Goal: Task Accomplishment & Management: Complete application form

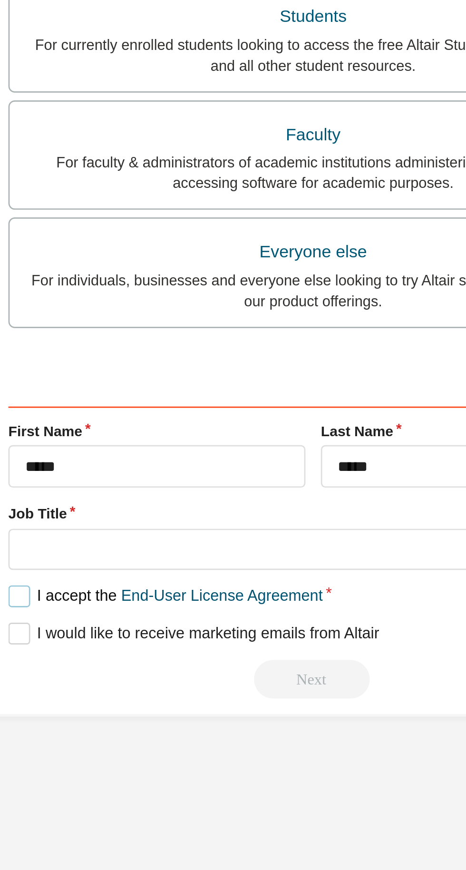
click at [128, 465] on label "I accept the End-User License Agreement" at bounding box center [178, 468] width 116 height 8
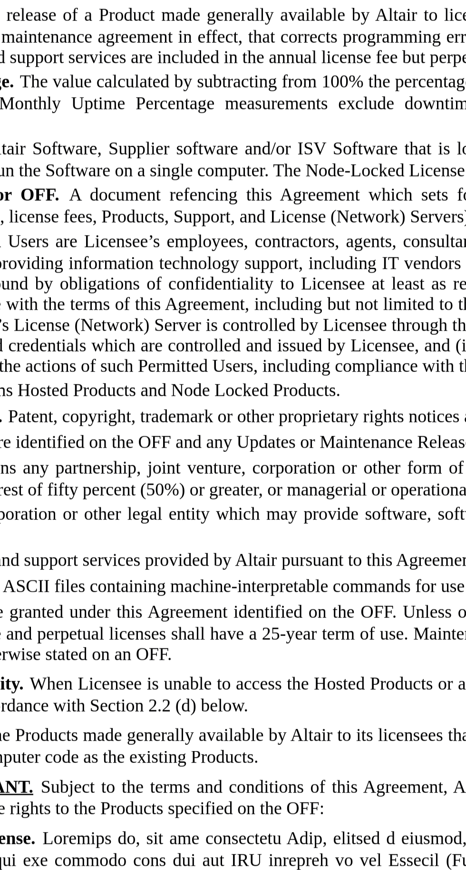
scroll to position [526, 0]
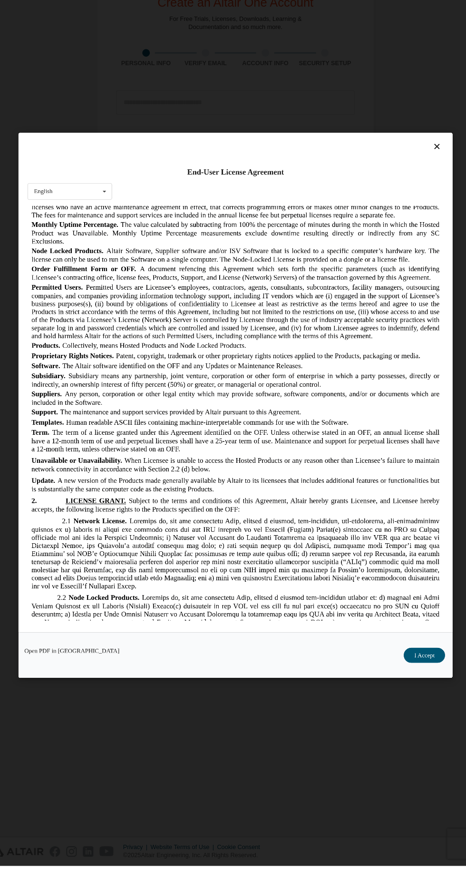
click at [425, 678] on button "I Accept" at bounding box center [411, 671] width 39 height 14
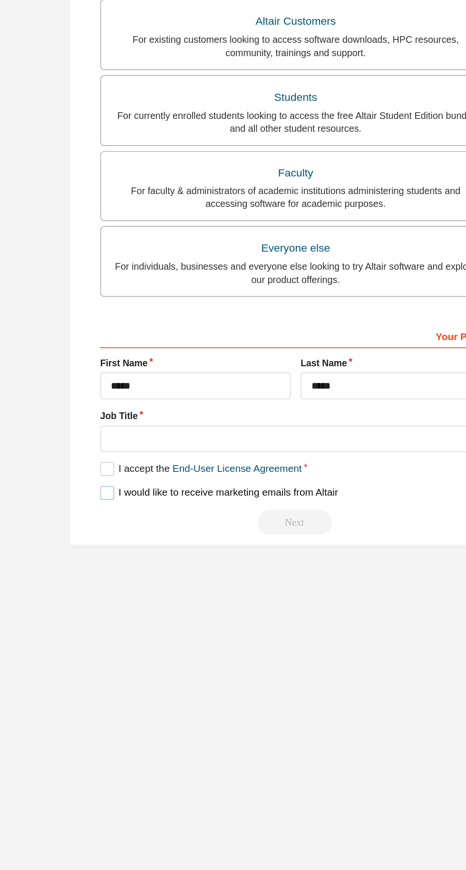
click at [121, 485] on label "I would like to receive marketing emails from Altair" at bounding box center [188, 482] width 137 height 8
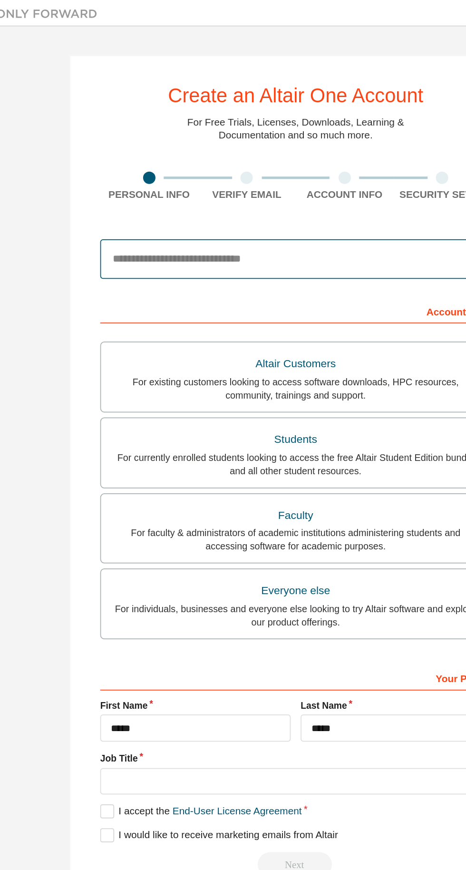
click at [220, 148] on input "email" at bounding box center [233, 149] width 226 height 23
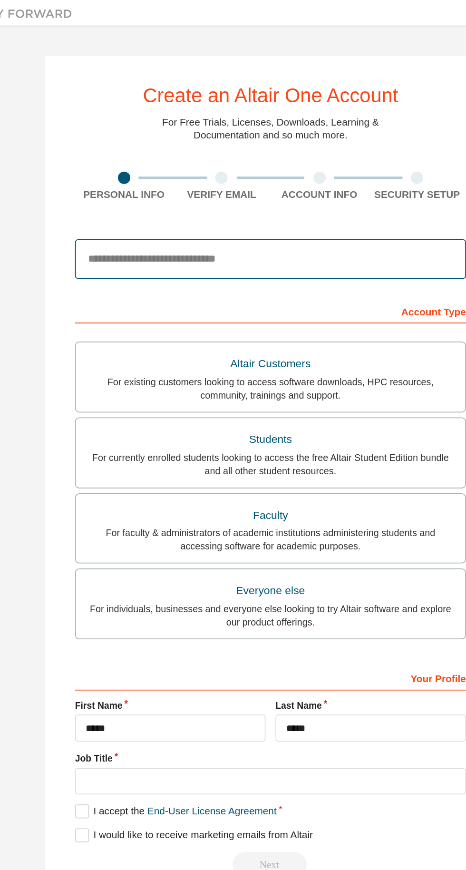
type input "**********"
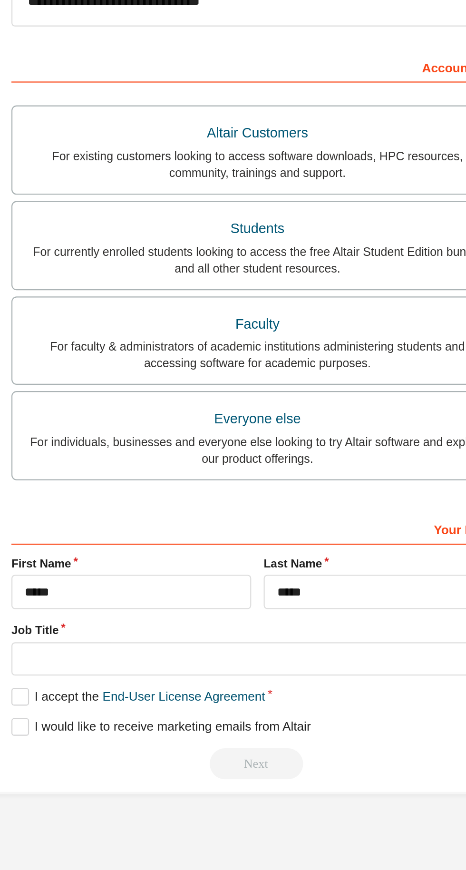
click at [257, 262] on div "For currently enrolled students looking to access the free Altair Student Editi…" at bounding box center [233, 267] width 213 height 15
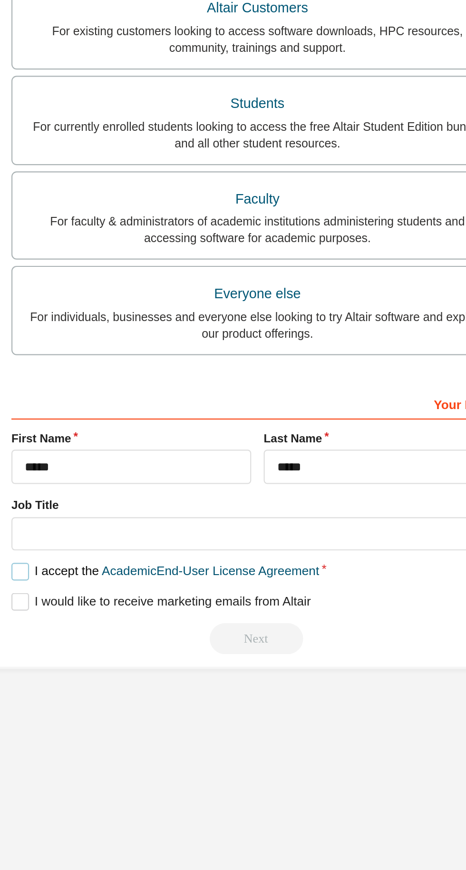
click at [126, 468] on label "I accept the Academic End-User License Agreement" at bounding box center [190, 468] width 141 height 8
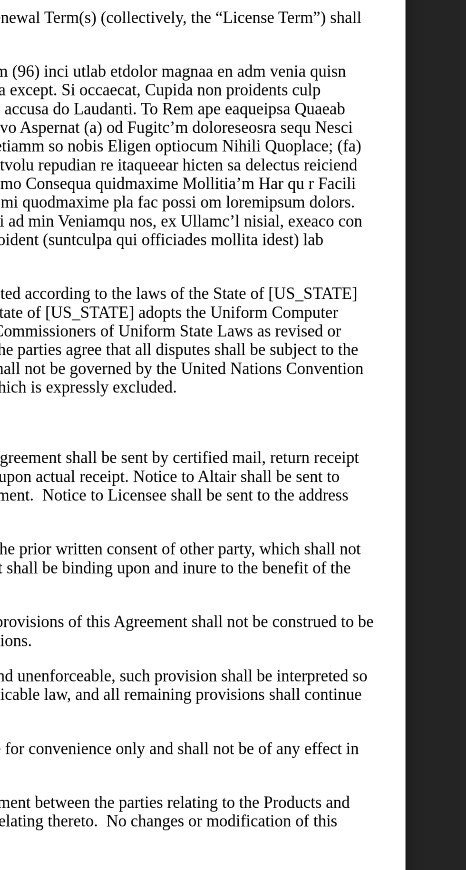
scroll to position [7430, 0]
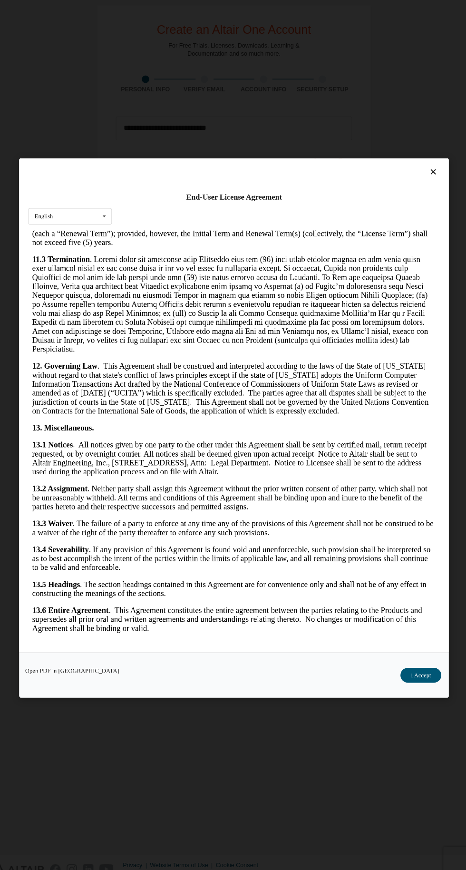
click at [383, 863] on div "End-User License Agreement English English Open PDF in New Tab I Accept" at bounding box center [233, 435] width 466 height 870
click at [425, 678] on button "I Accept" at bounding box center [411, 671] width 39 height 14
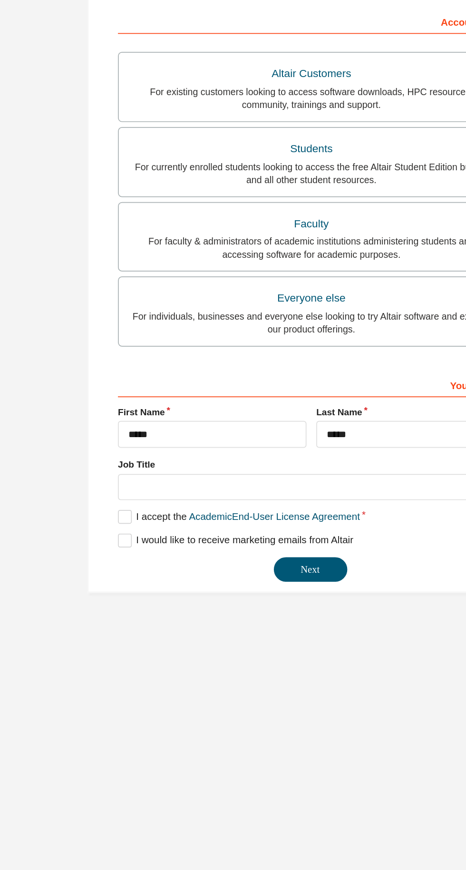
click at [237, 502] on button "Next" at bounding box center [232, 498] width 43 height 14
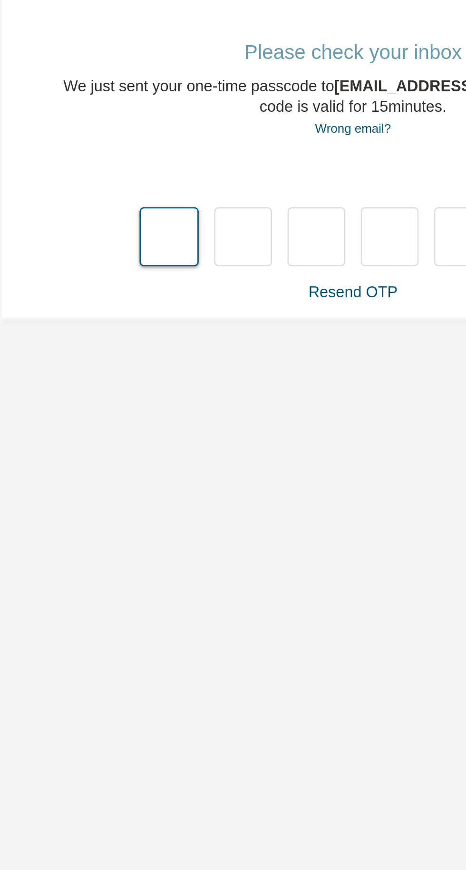
click at [166, 206] on input "text" at bounding box center [164, 204] width 21 height 22
type input "*"
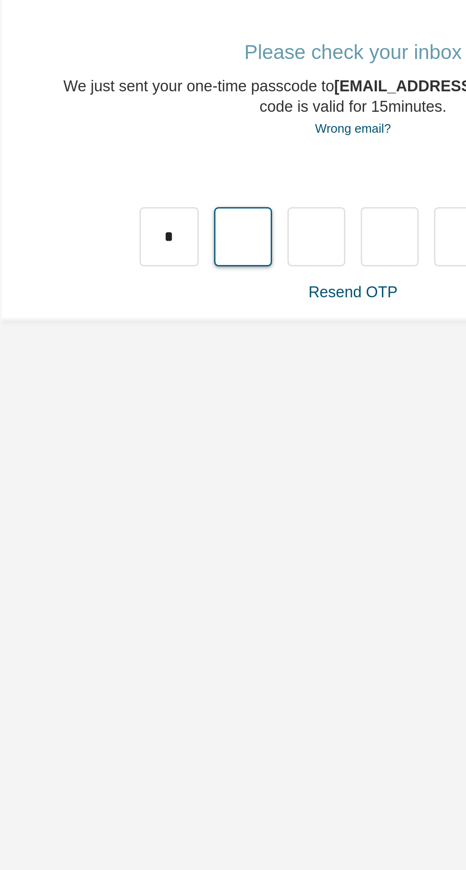
type input "*"
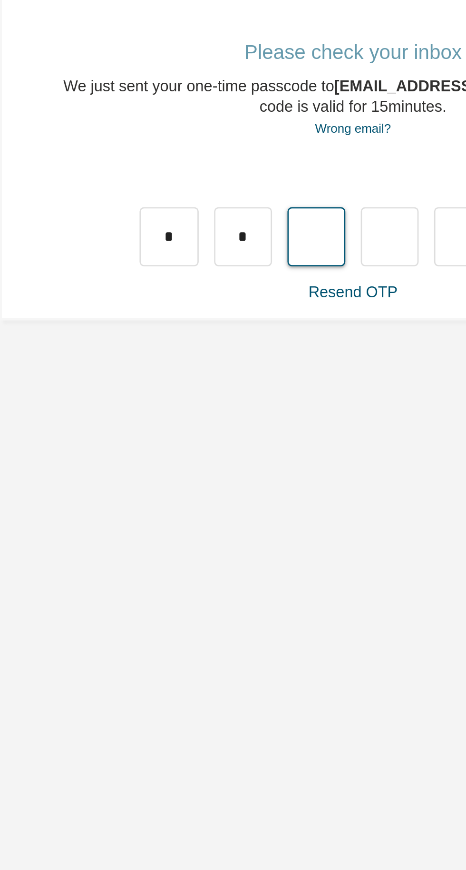
type input "*"
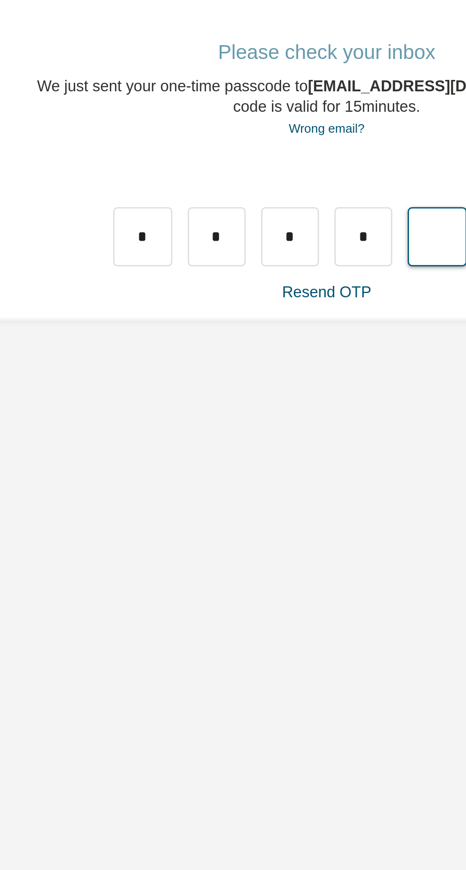
type input "*"
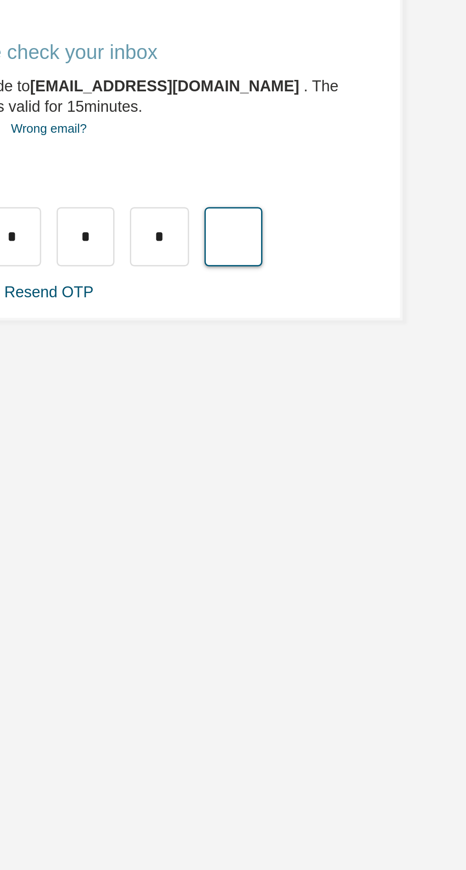
type input "*"
